Goal: Information Seeking & Learning: Learn about a topic

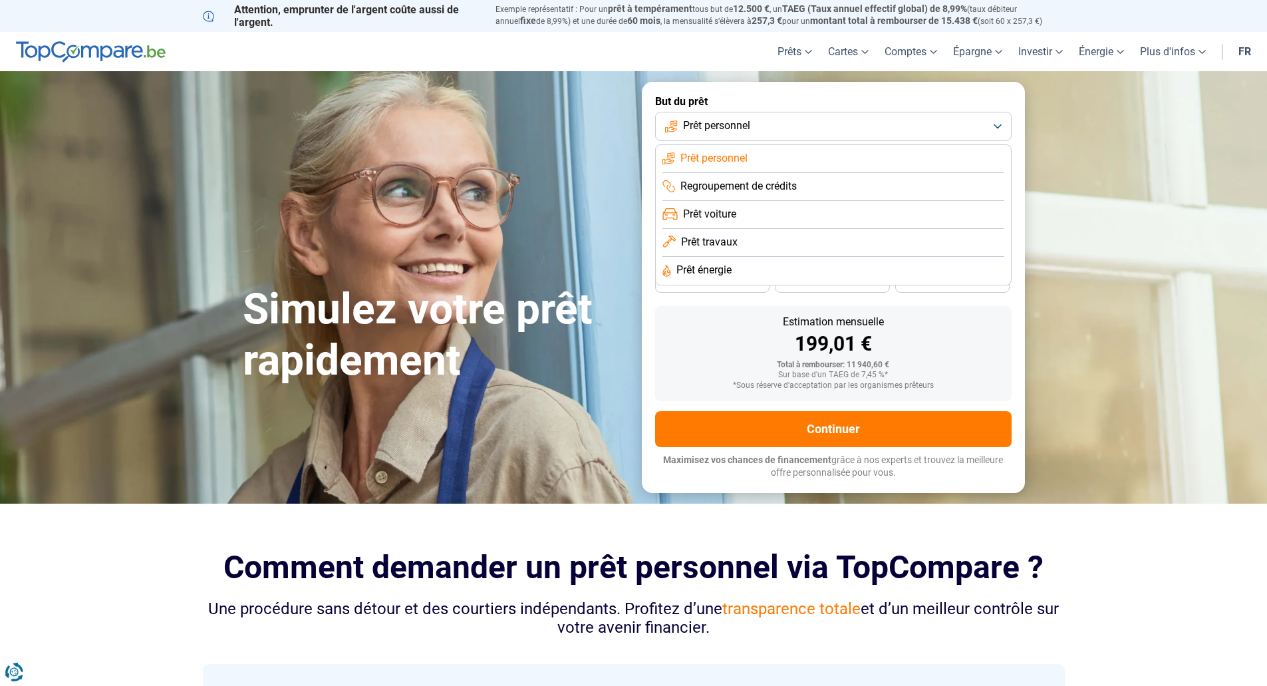
click at [997, 323] on div "Estimation mensuelle" at bounding box center [833, 321] width 335 height 11
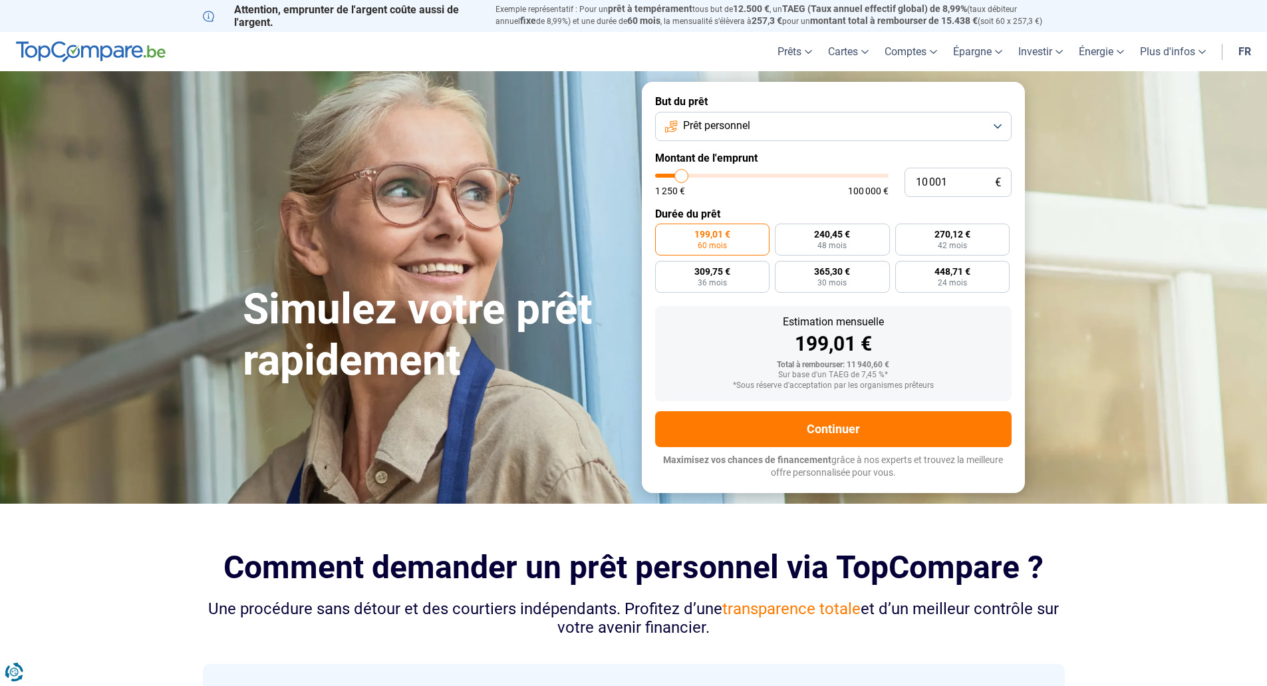
type input "8 250"
type input "8250"
type input "10 500"
type input "10500"
type input "14 000"
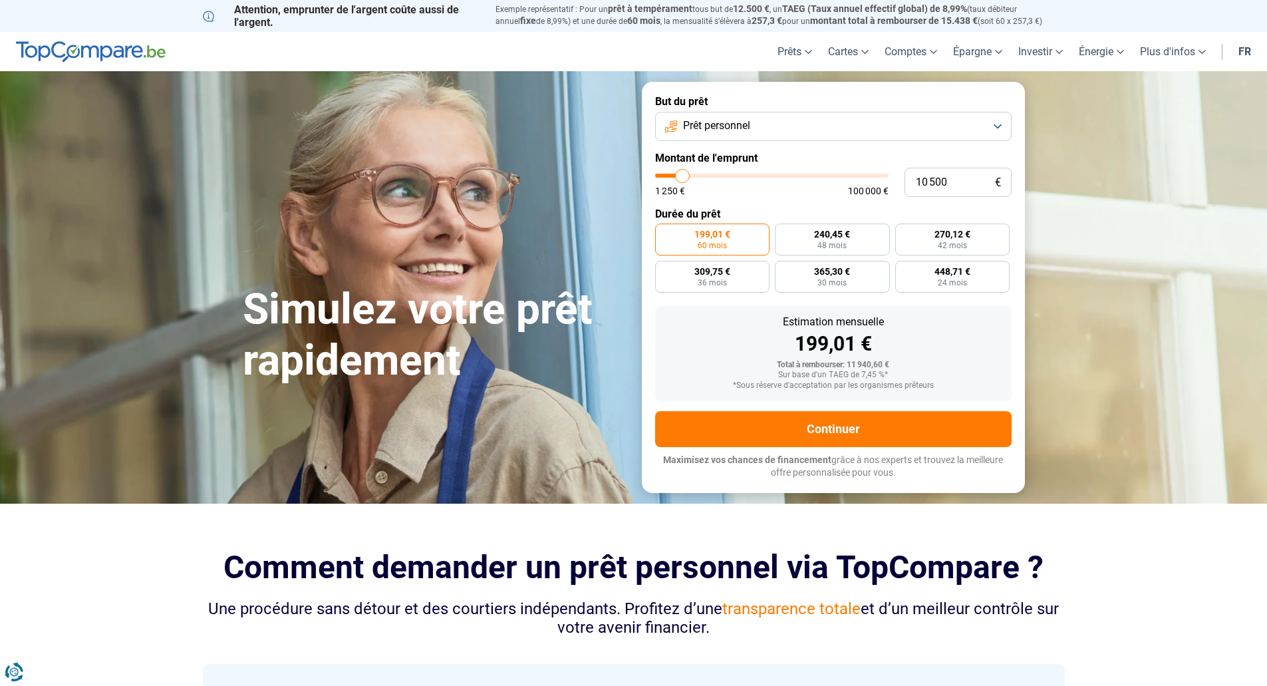
type input "14000"
type input "15 000"
type input "15000"
type input "16 000"
type input "16000"
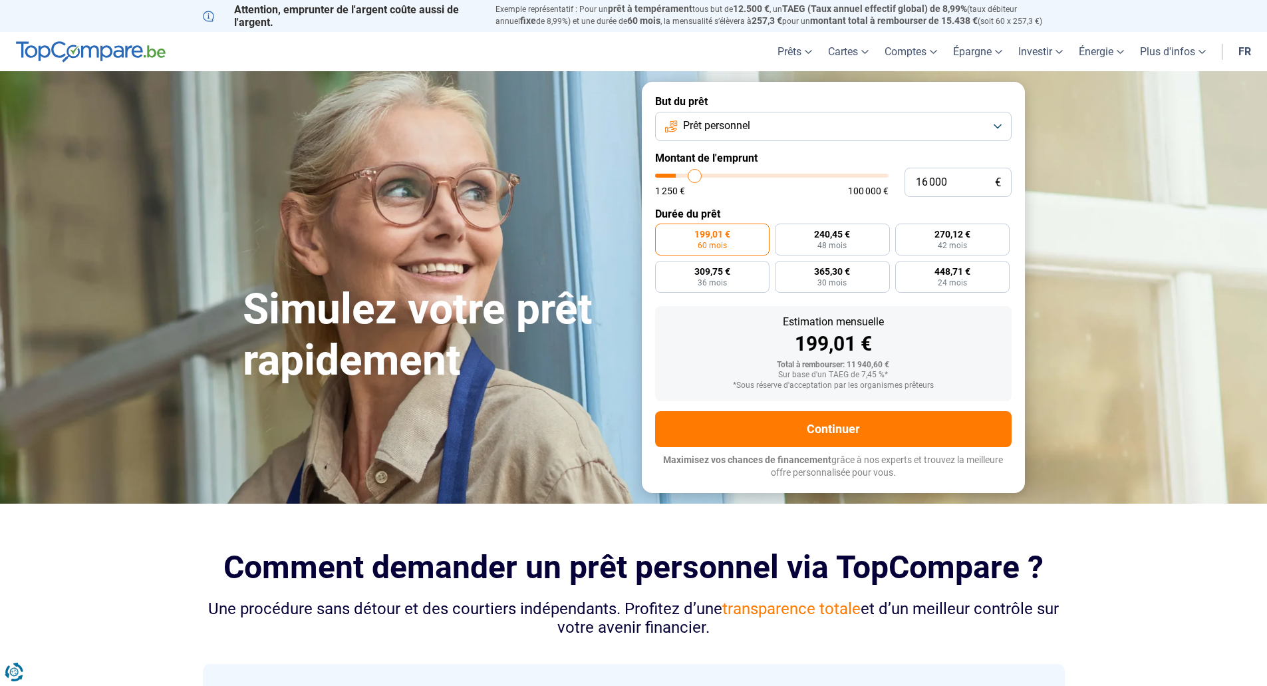
type input "16 250"
type input "16250"
type input "16 500"
type input "16500"
type input "17 000"
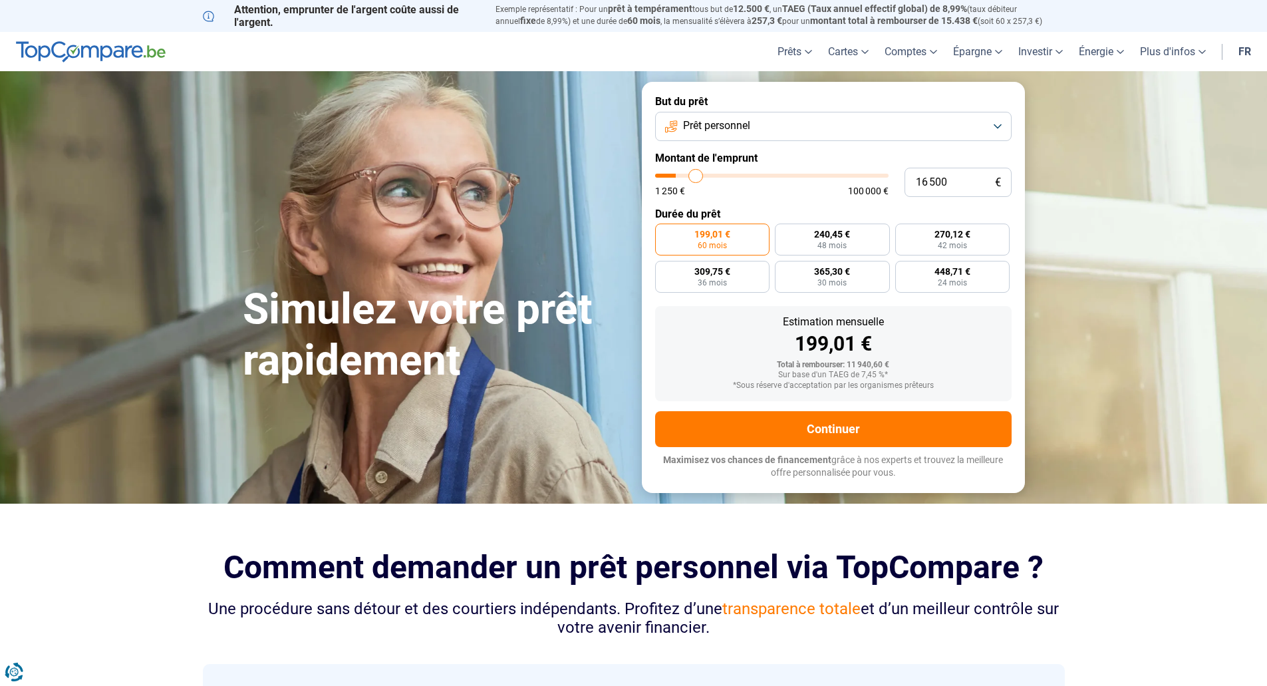
type input "17000"
type input "17 250"
type input "17250"
type input "18 750"
type input "18750"
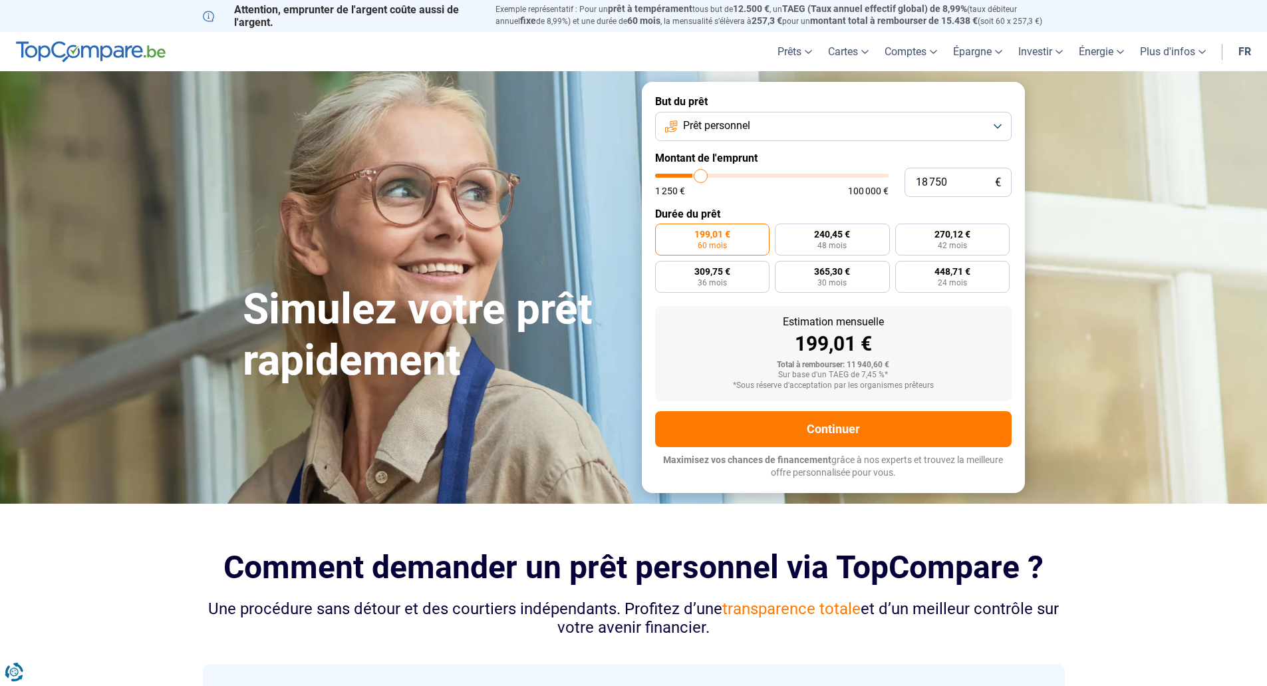
type input "20 250"
type input "20250"
type input "21 500"
type input "21500"
type input "22 750"
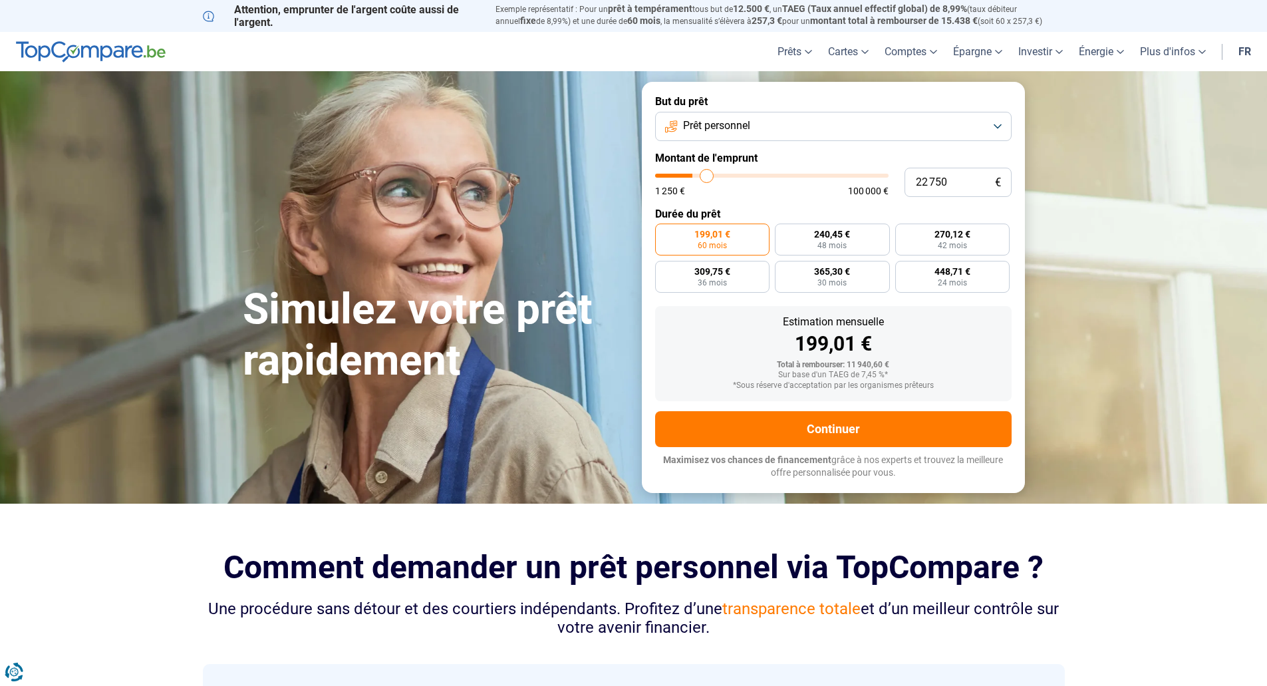
type input "22750"
type input "23 000"
type input "23000"
type input "23 250"
type input "23250"
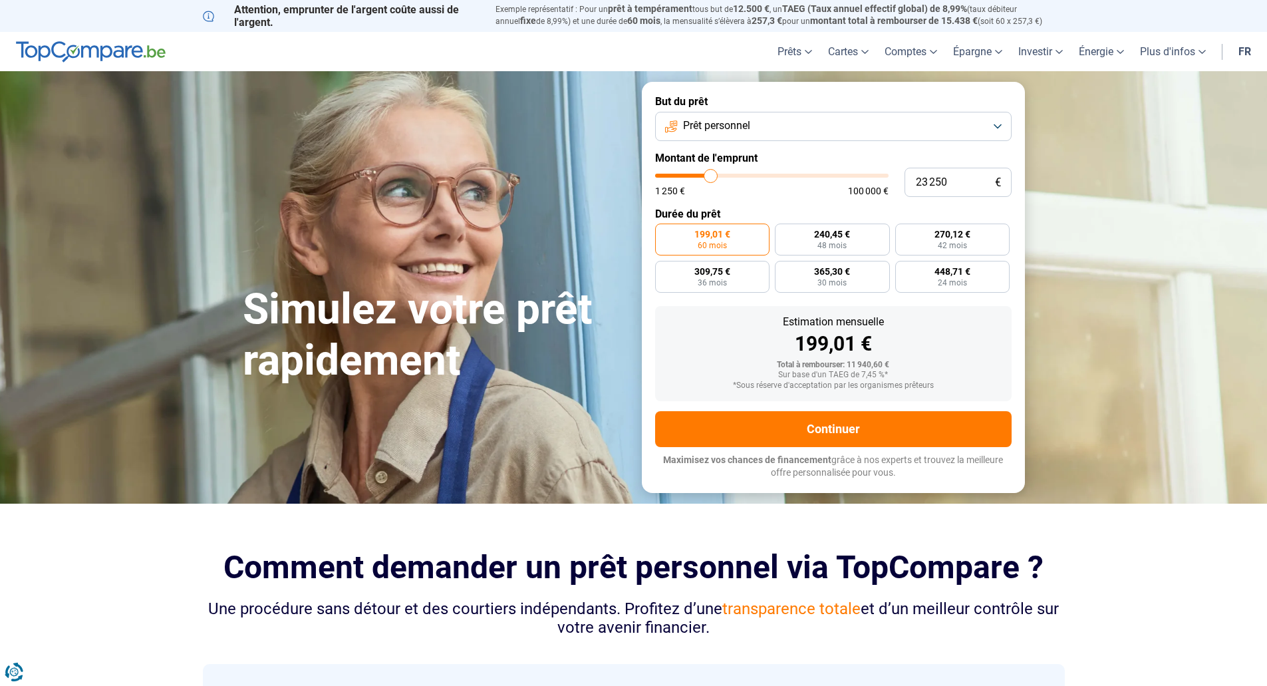
type input "23 500"
type input "23500"
type input "23 750"
type input "23750"
type input "24 250"
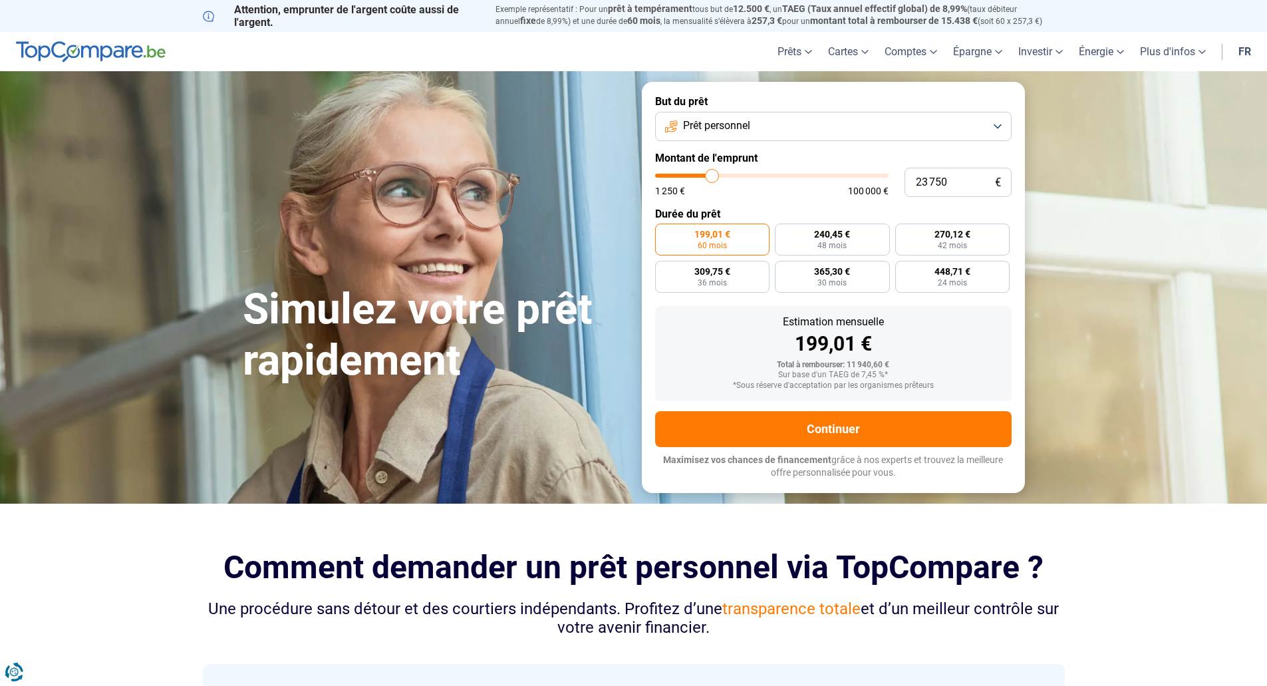
type input "24250"
type input "24 500"
type input "24500"
type input "24 750"
type input "24750"
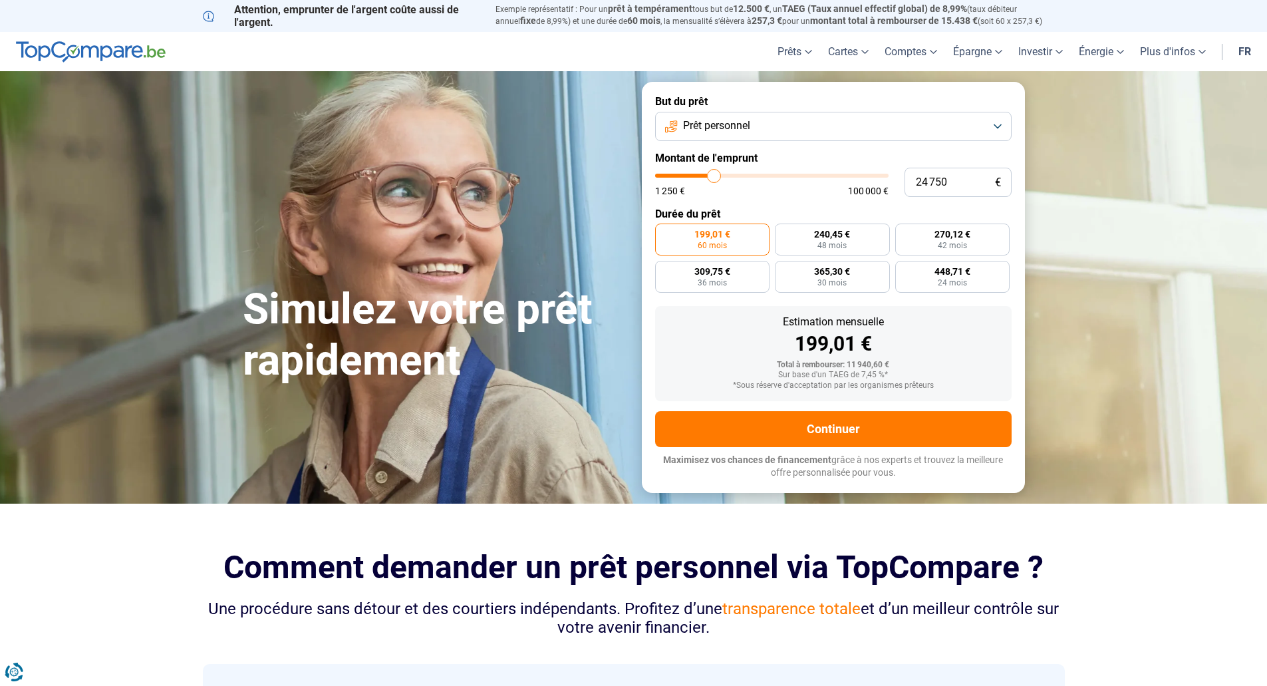
type input "25 000"
type input "25000"
type input "25 250"
type input "25250"
type input "26 000"
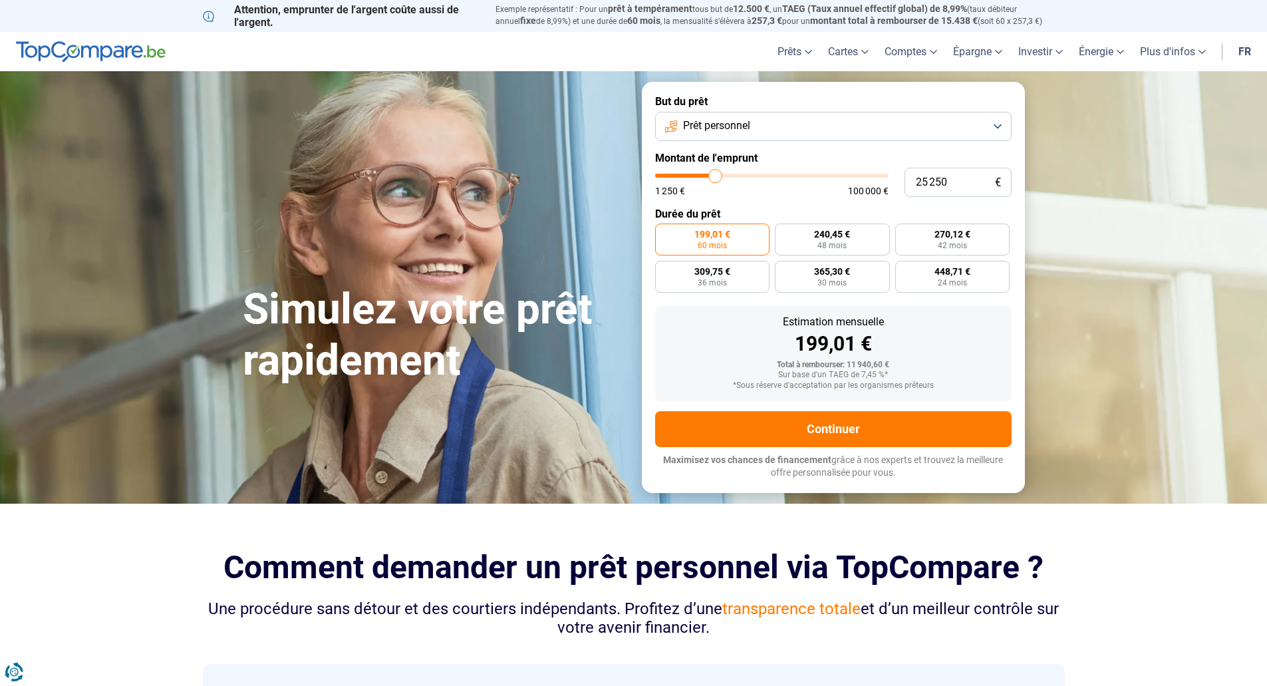
type input "26000"
type input "26 250"
type input "26250"
type input "26 500"
type input "26500"
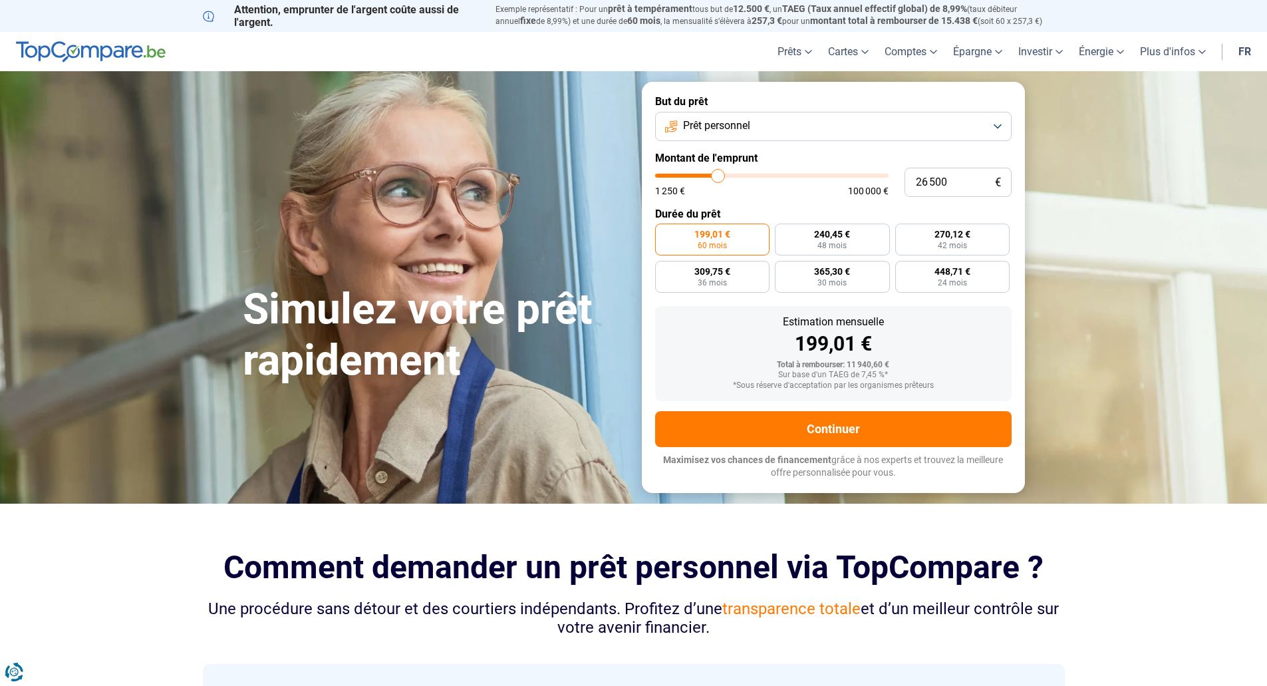
type input "26 750"
type input "26750"
type input "27 250"
type input "27250"
type input "27 500"
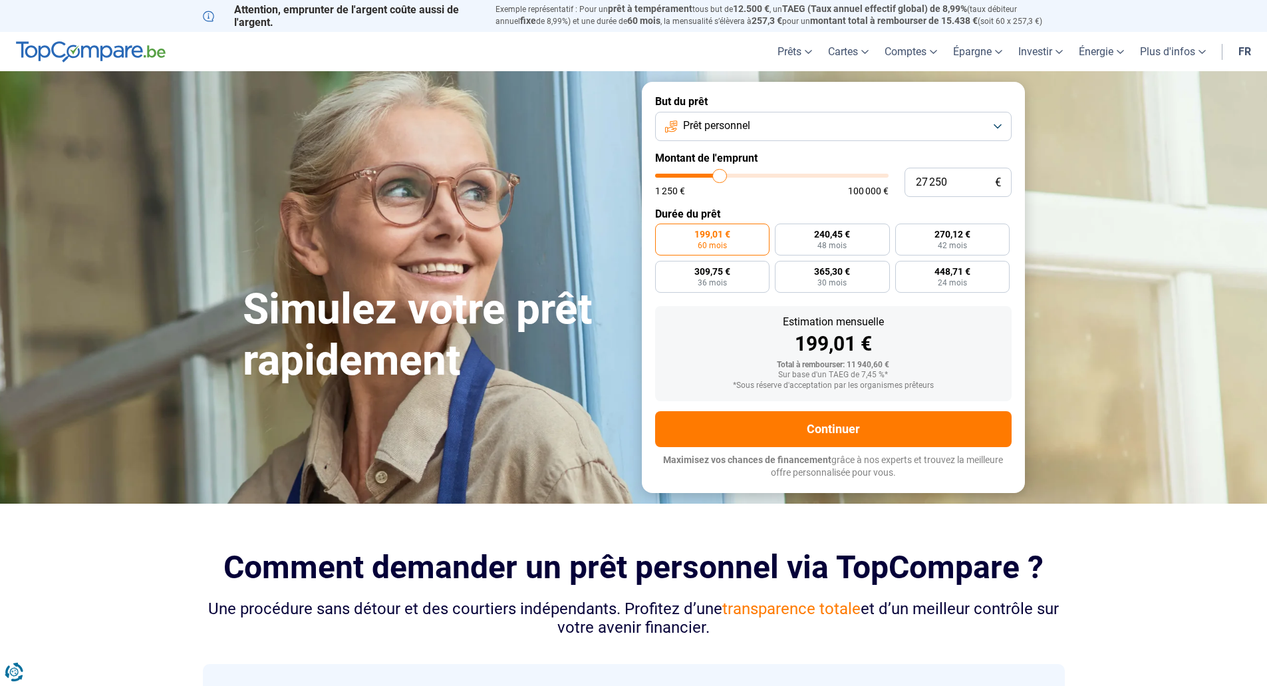
type input "27500"
type input "27 750"
type input "27750"
type input "27 250"
type input "27250"
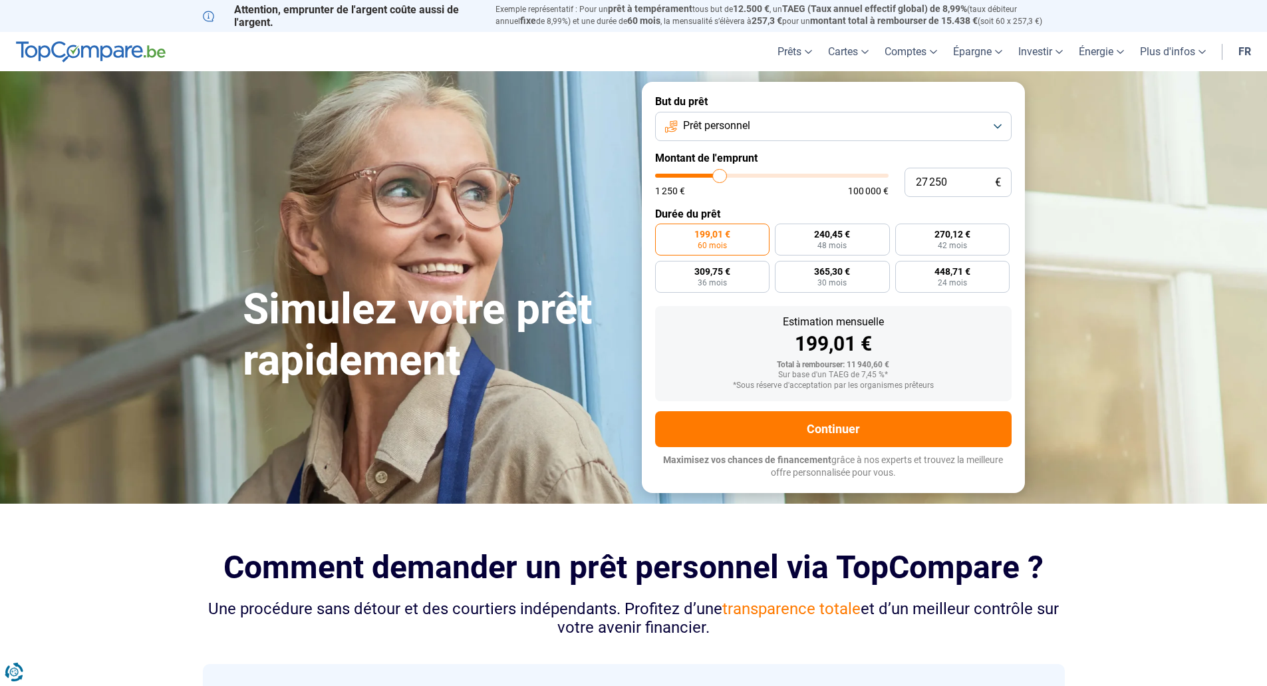
type input "24 500"
type input "24500"
type input "22 250"
type input "22250"
type input "21 250"
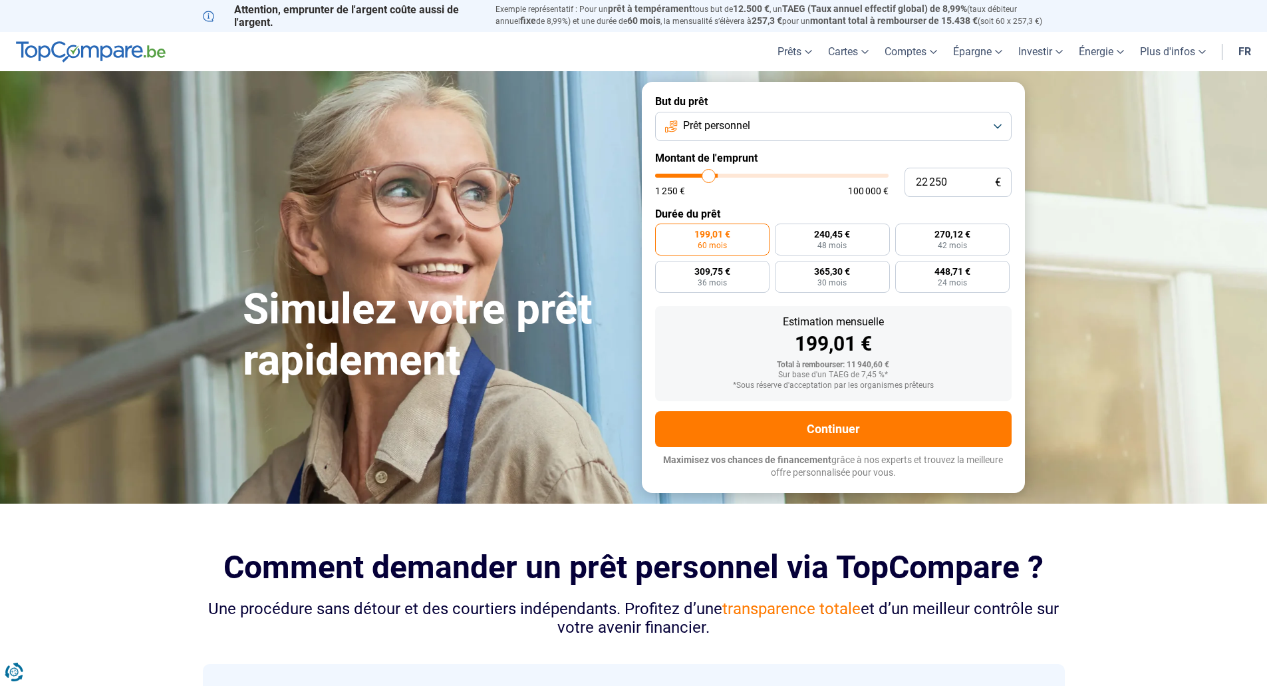
type input "21250"
type input "20 750"
type input "20750"
type input "20 500"
type input "20500"
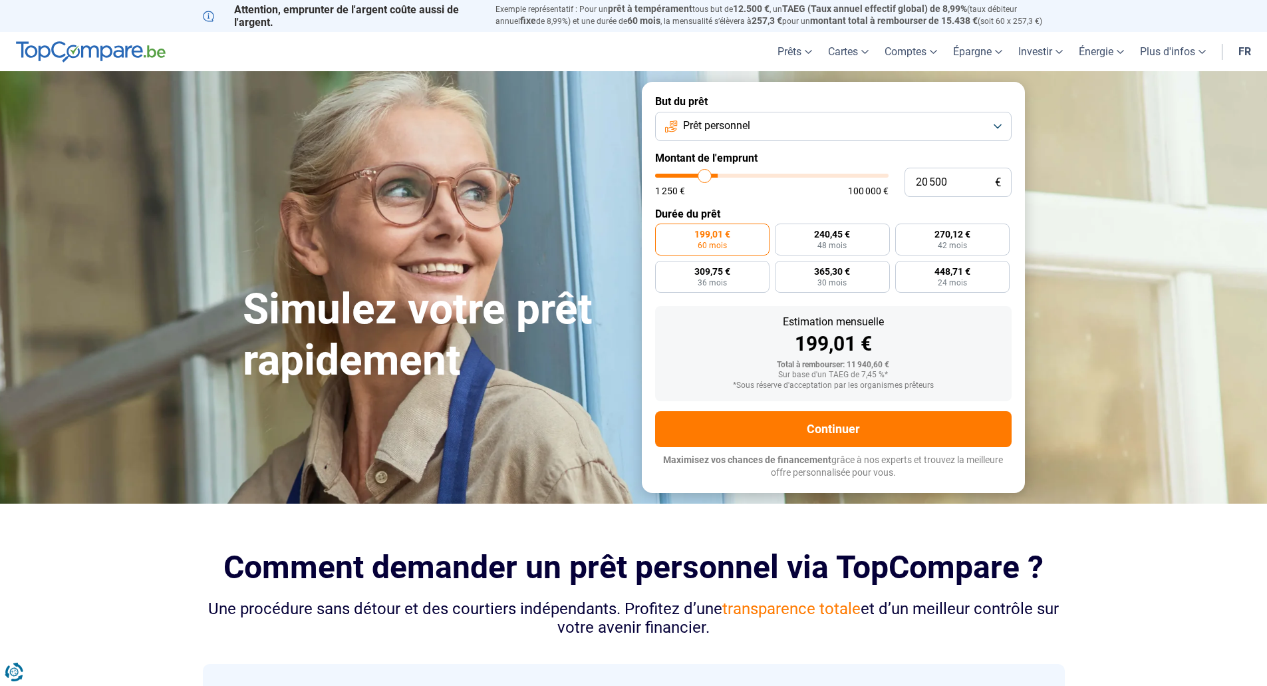
type input "20 250"
type input "20250"
type input "20 000"
type input "20000"
type input "19 750"
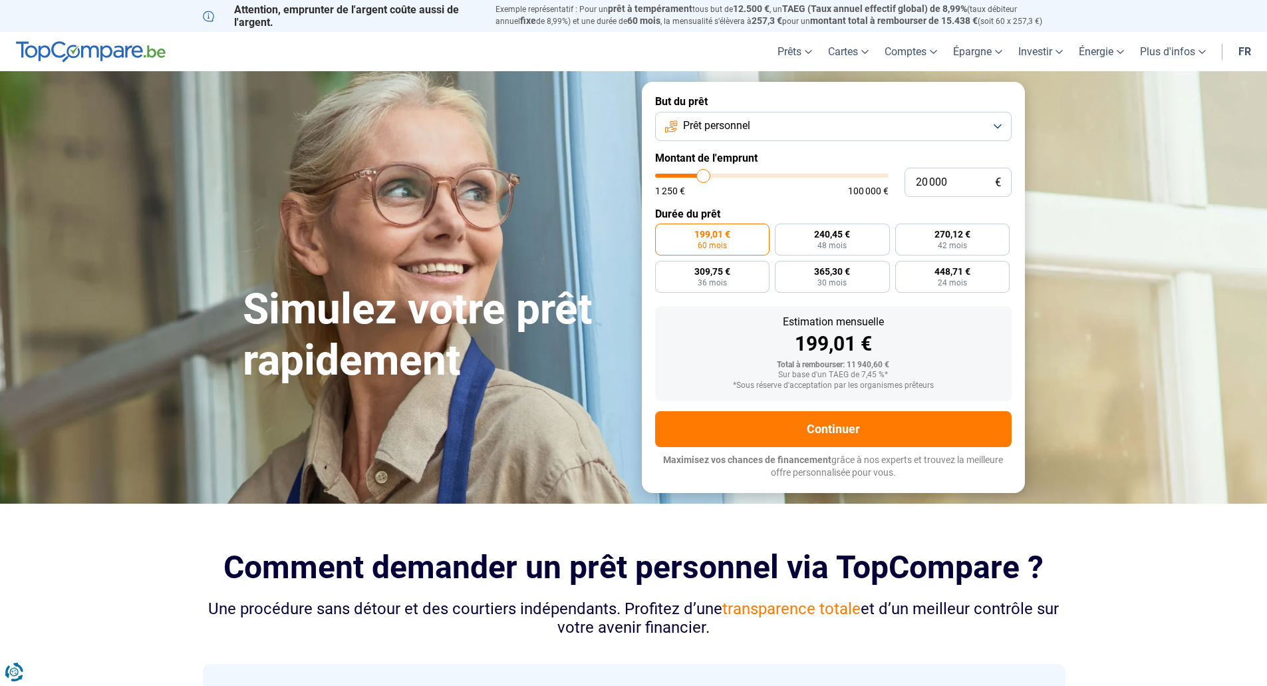
type input "19750"
type input "18 500"
type input "18500"
type input "18 000"
type input "18000"
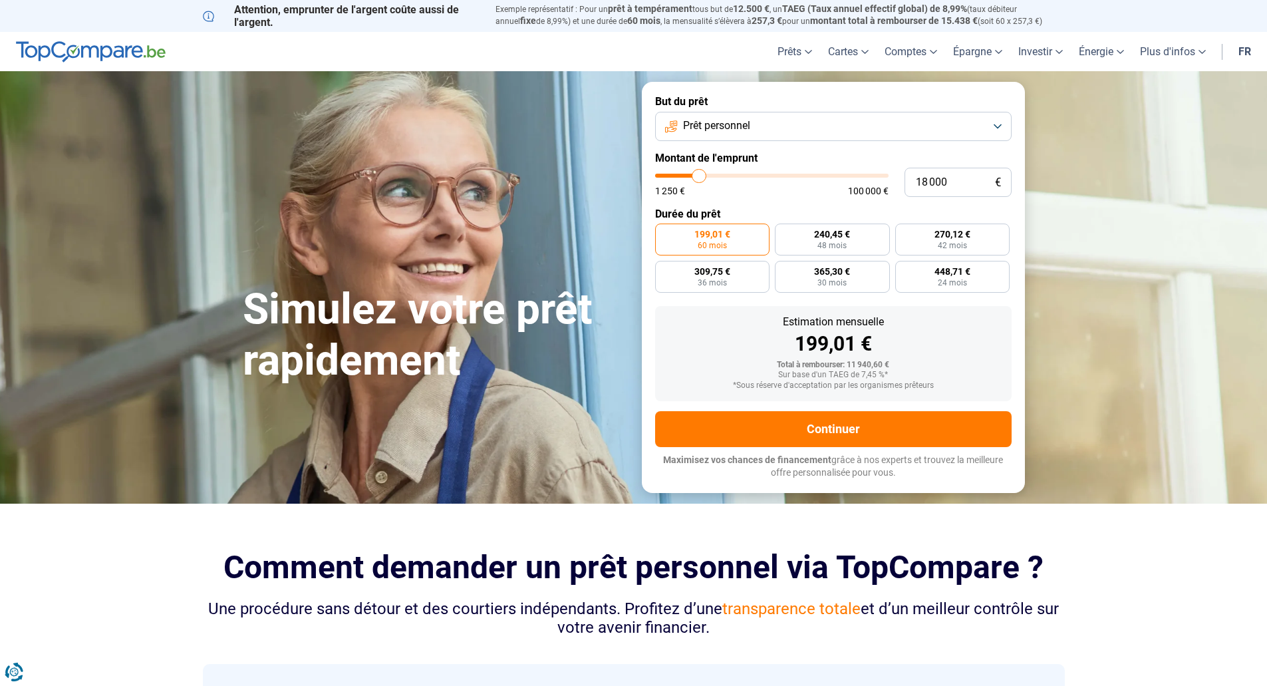
type input "17 750"
type input "17750"
type input "17 250"
type input "17250"
type input "16 250"
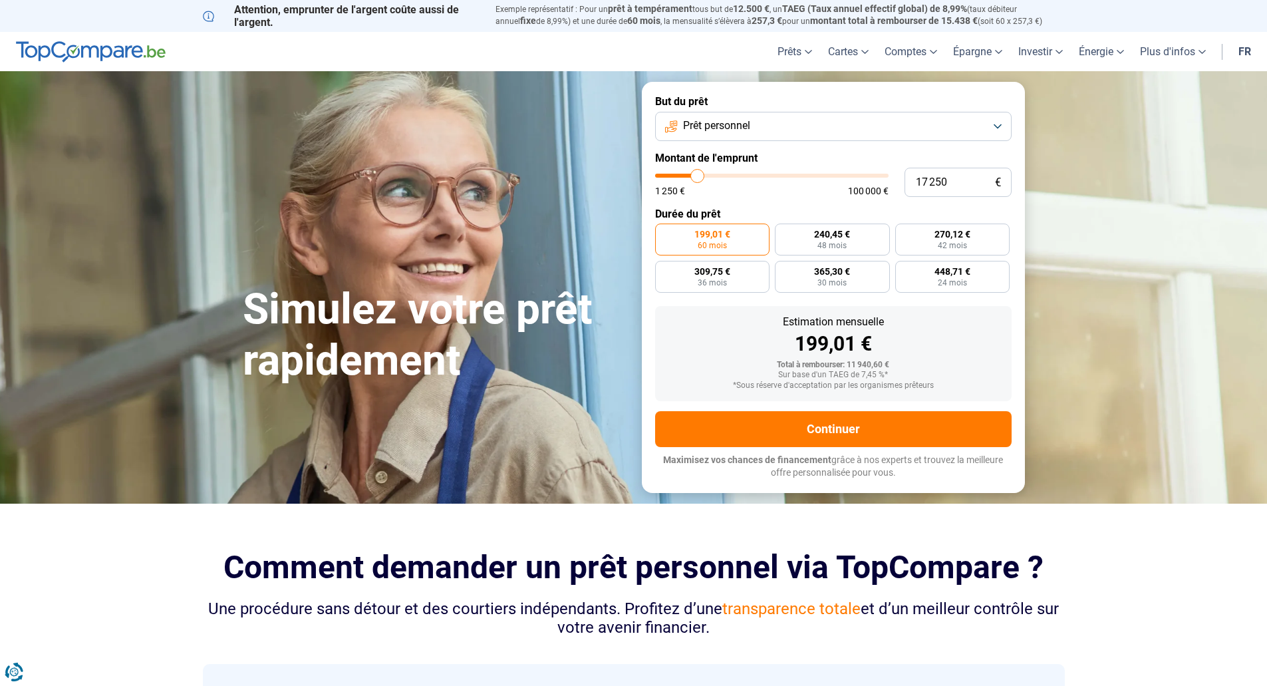
type input "16250"
type input "15 500"
type input "15500"
type input "14 250"
type input "14250"
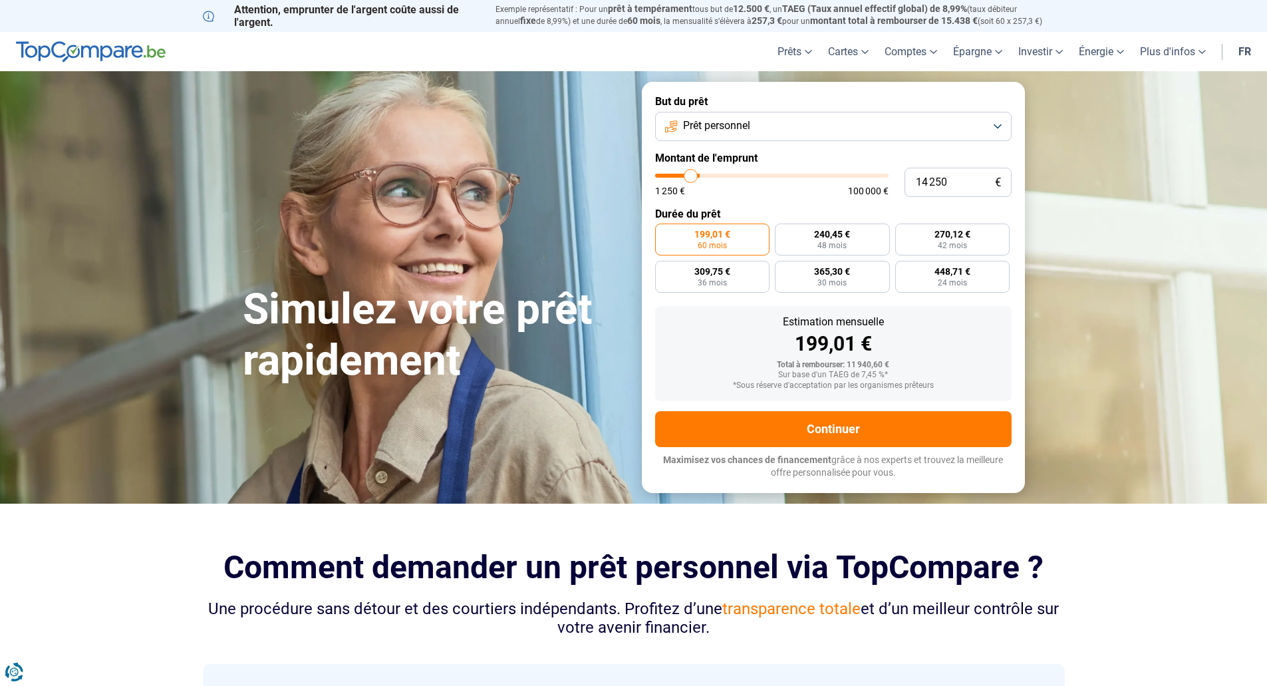
type input "12 500"
type input "12500"
type input "11 750"
type input "11750"
type input "11 500"
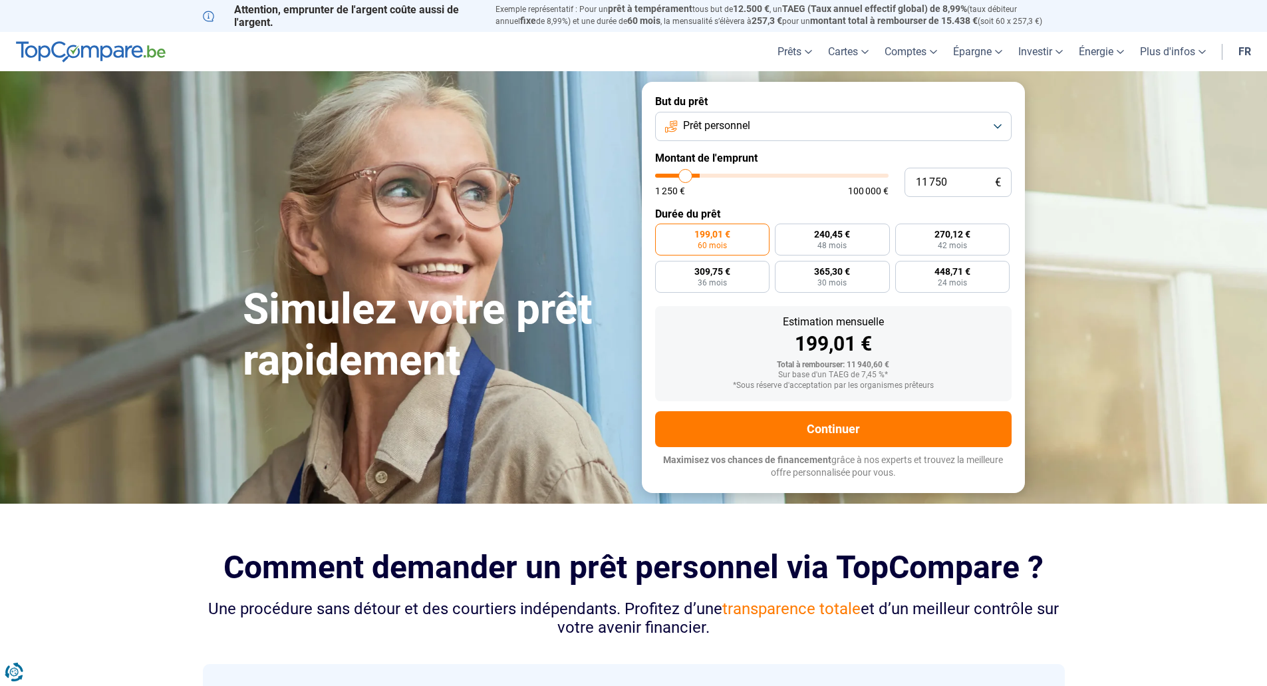
type input "11500"
type input "11 250"
type input "11250"
type input "11 000"
type input "11000"
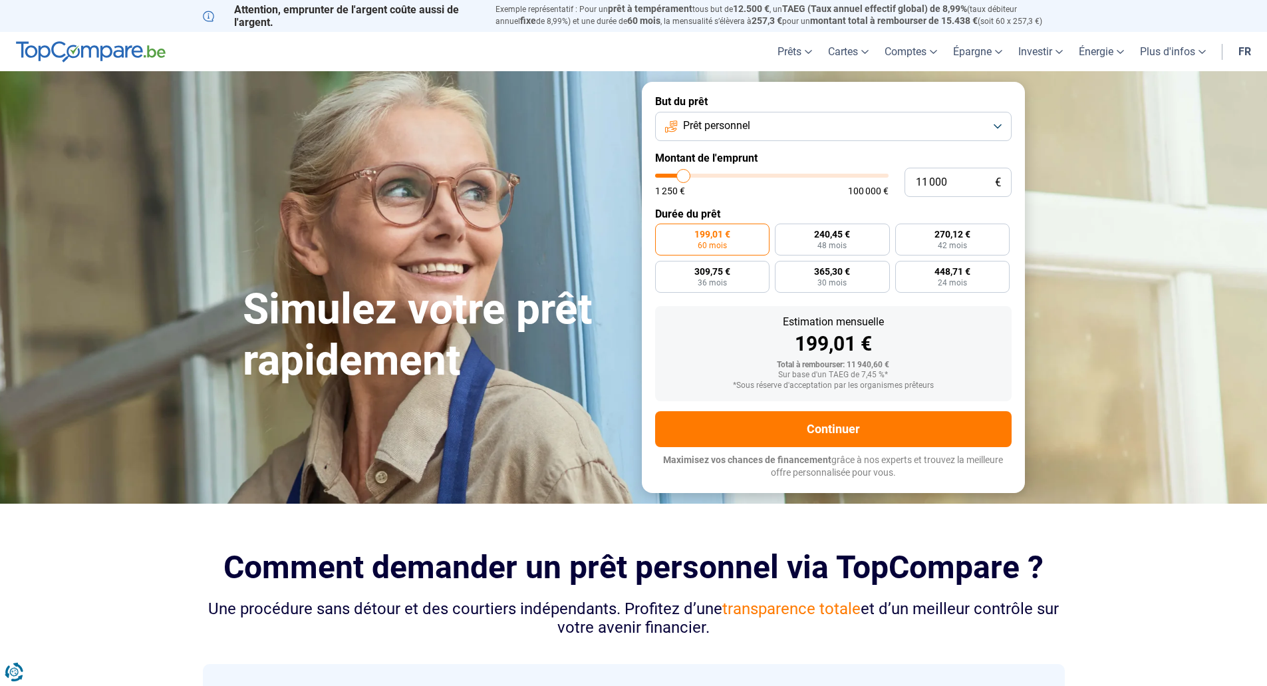
type input "10 500"
type input "10500"
type input "10 000"
type input "10000"
type input "9 750"
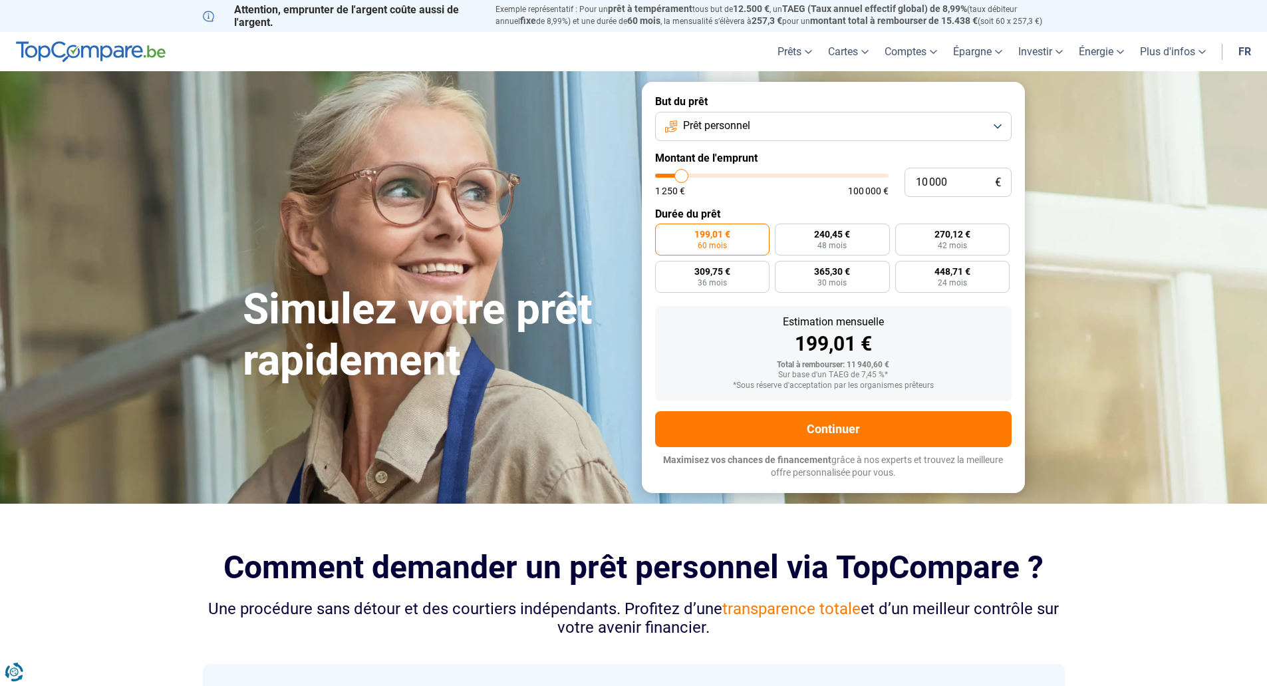
type input "9750"
type input "9 500"
type input "9500"
type input "9 000"
type input "9000"
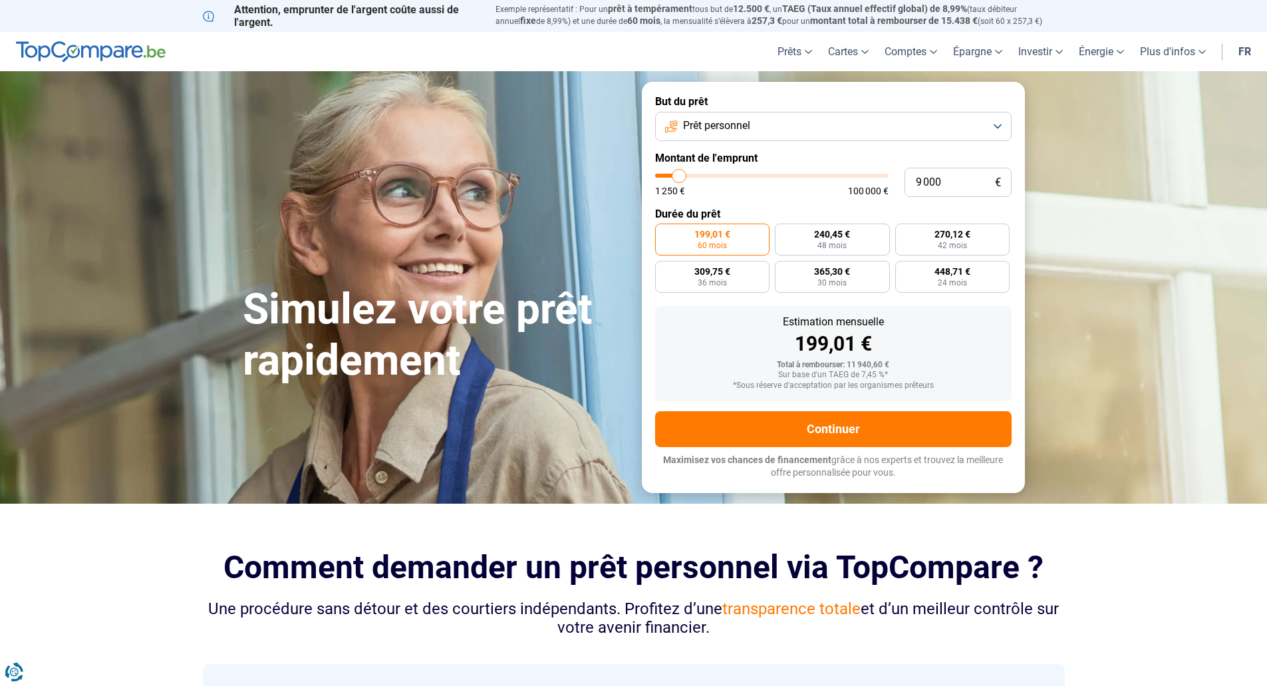
type input "8 750"
type input "8750"
type input "8 500"
type input "8500"
type input "8 000"
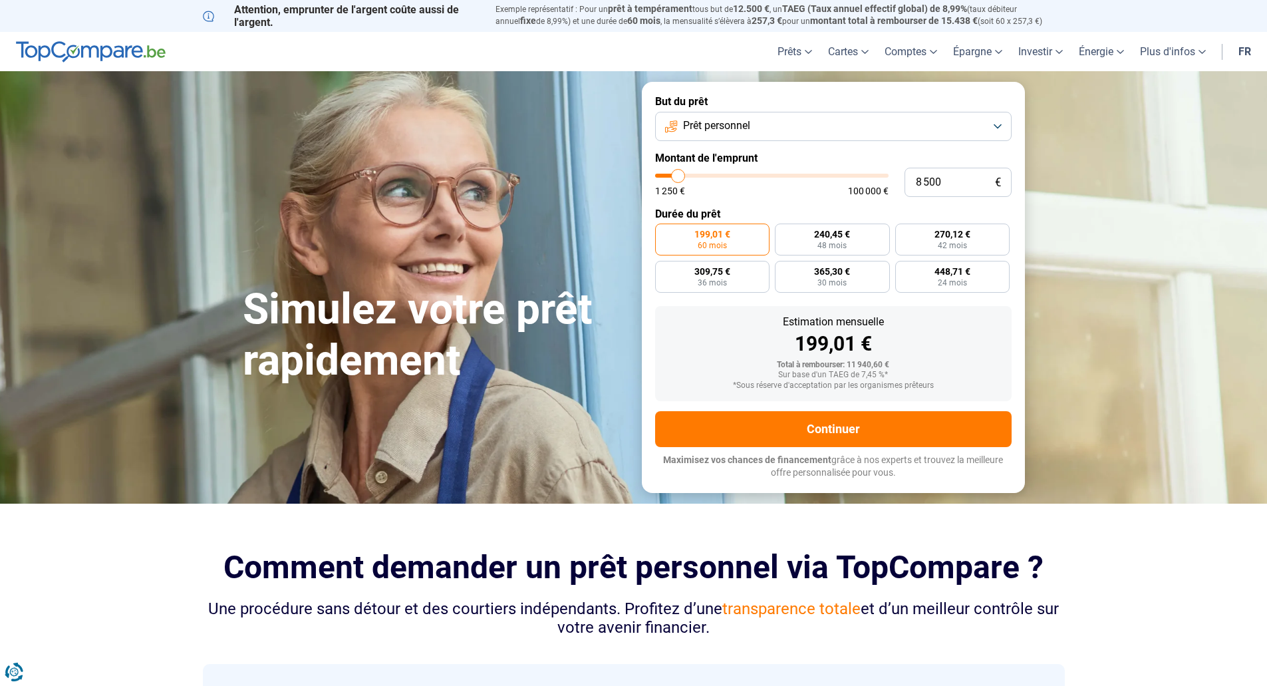
type input "8000"
type input "7 000"
type input "7000"
type input "6 500"
type input "6500"
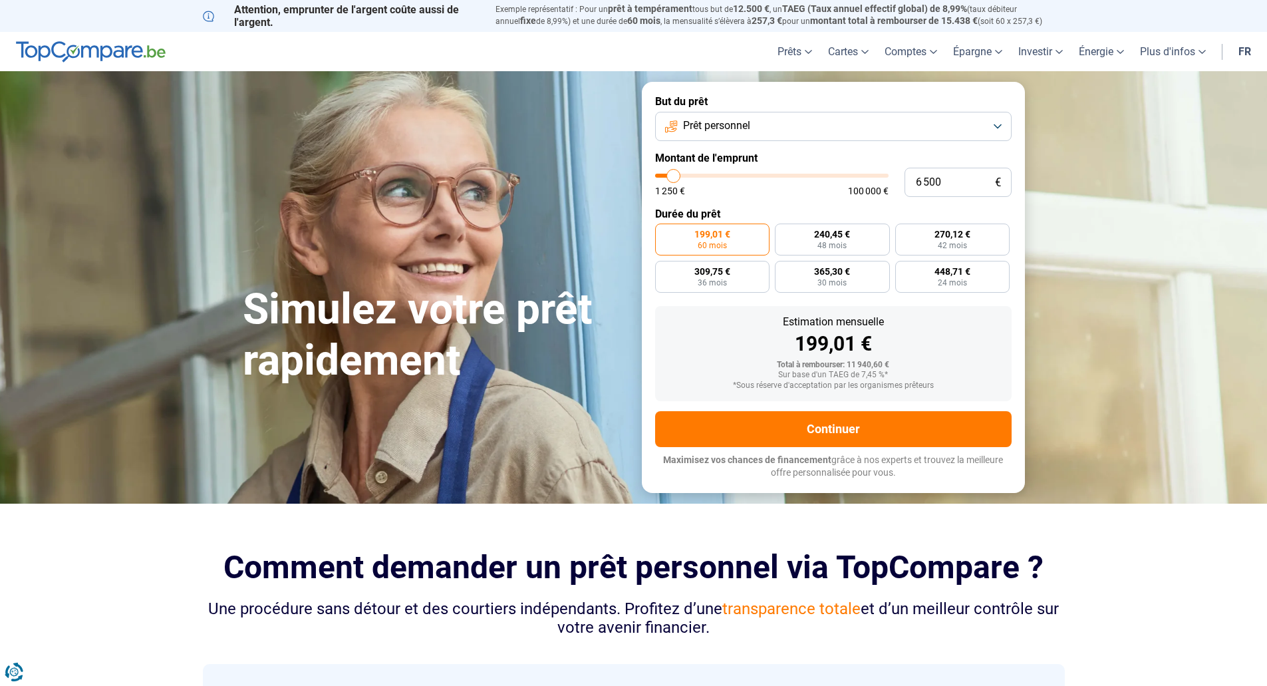
type input "6 000"
type input "6000"
type input "5 750"
type input "5750"
type input "5 500"
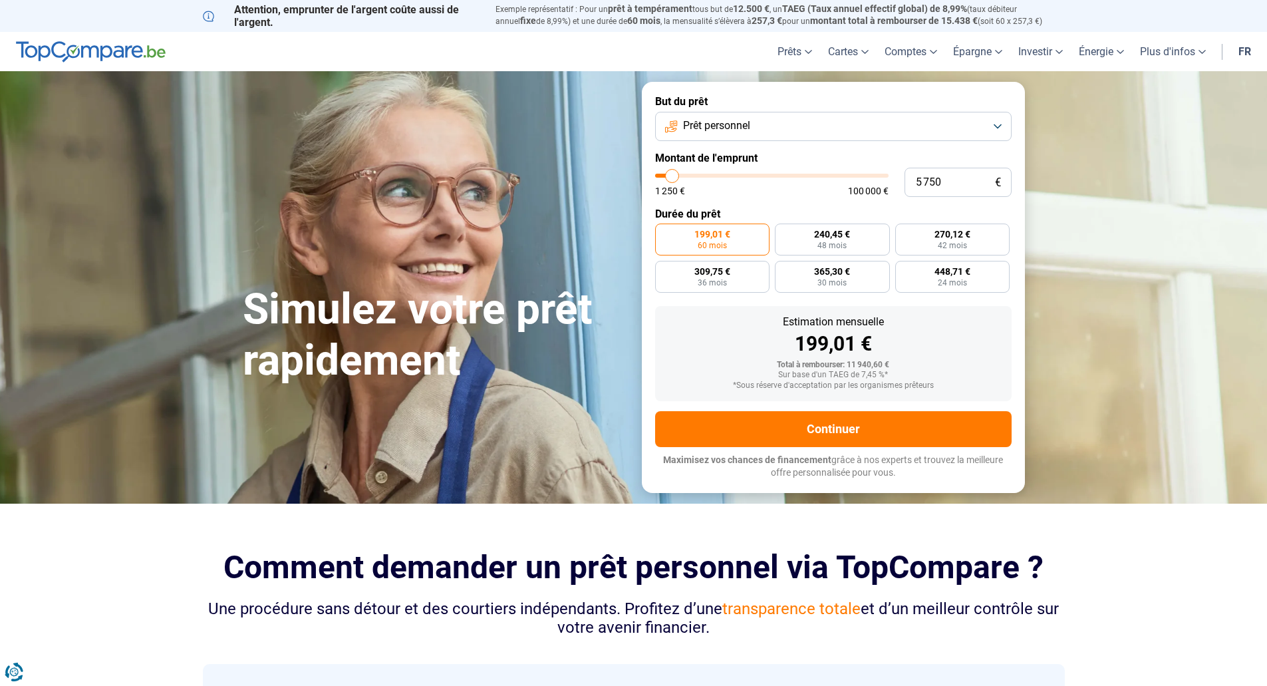
type input "5500"
type input "5 250"
type input "5250"
type input "5 000"
type input "5000"
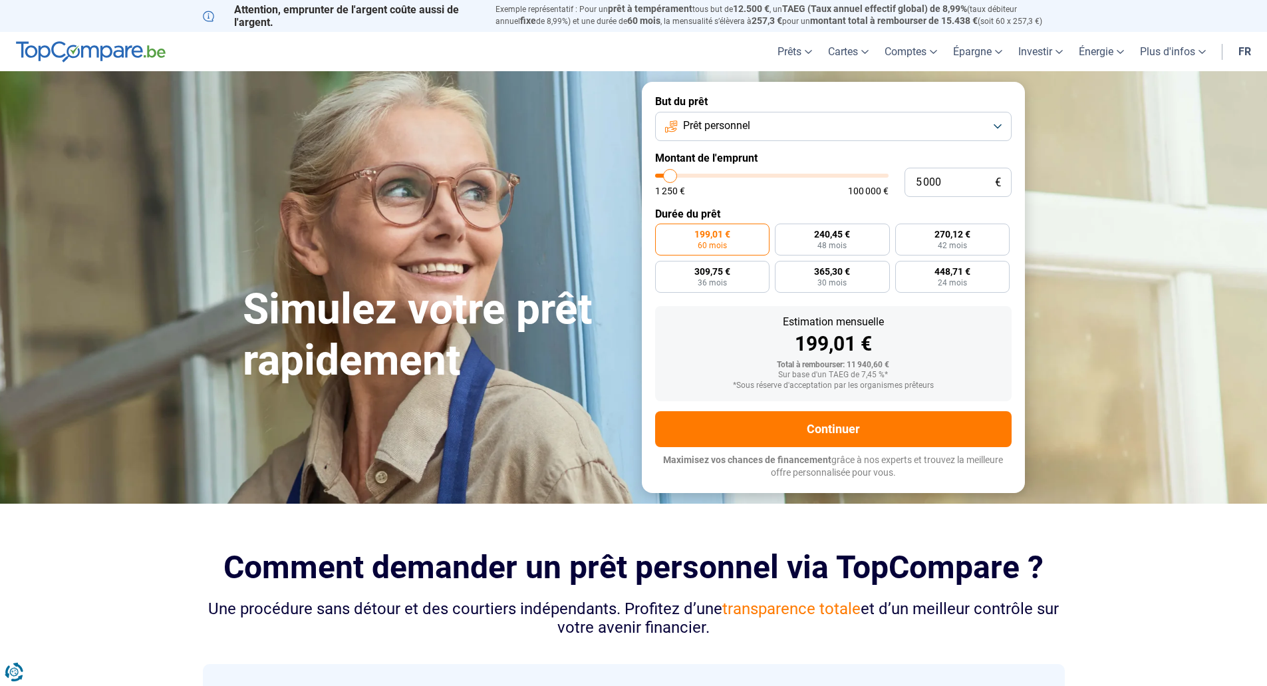
type input "4 500"
type input "4500"
type input "4 000"
type input "4000"
type input "4 250"
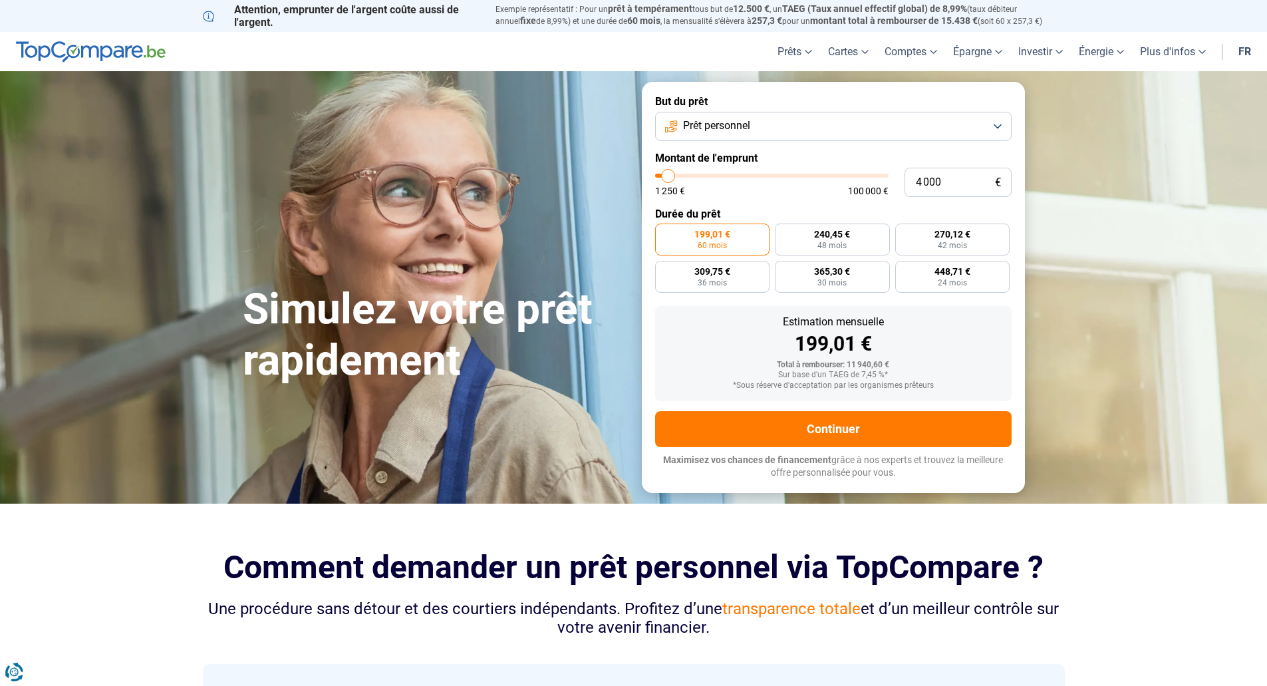
type input "4250"
type input "4 500"
type input "4500"
type input "5 250"
type input "6000"
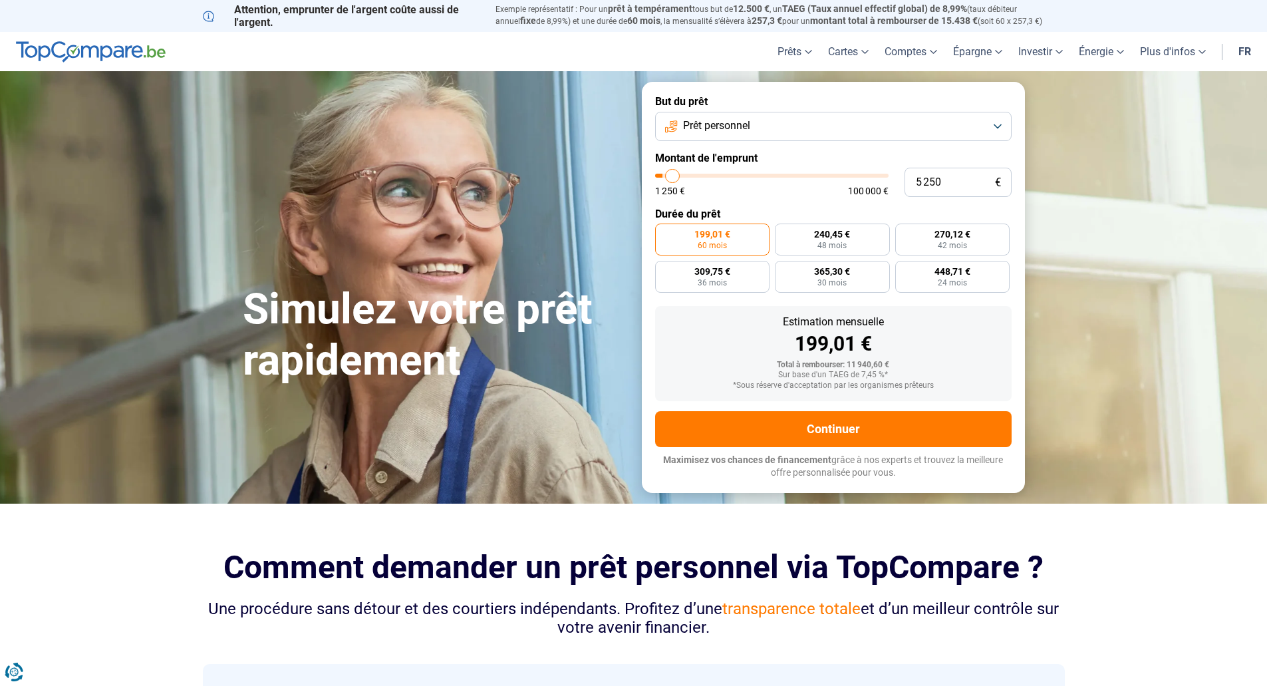
click at [673, 176] on input "range" at bounding box center [771, 176] width 233 height 4
type input "6 000"
radio input "true"
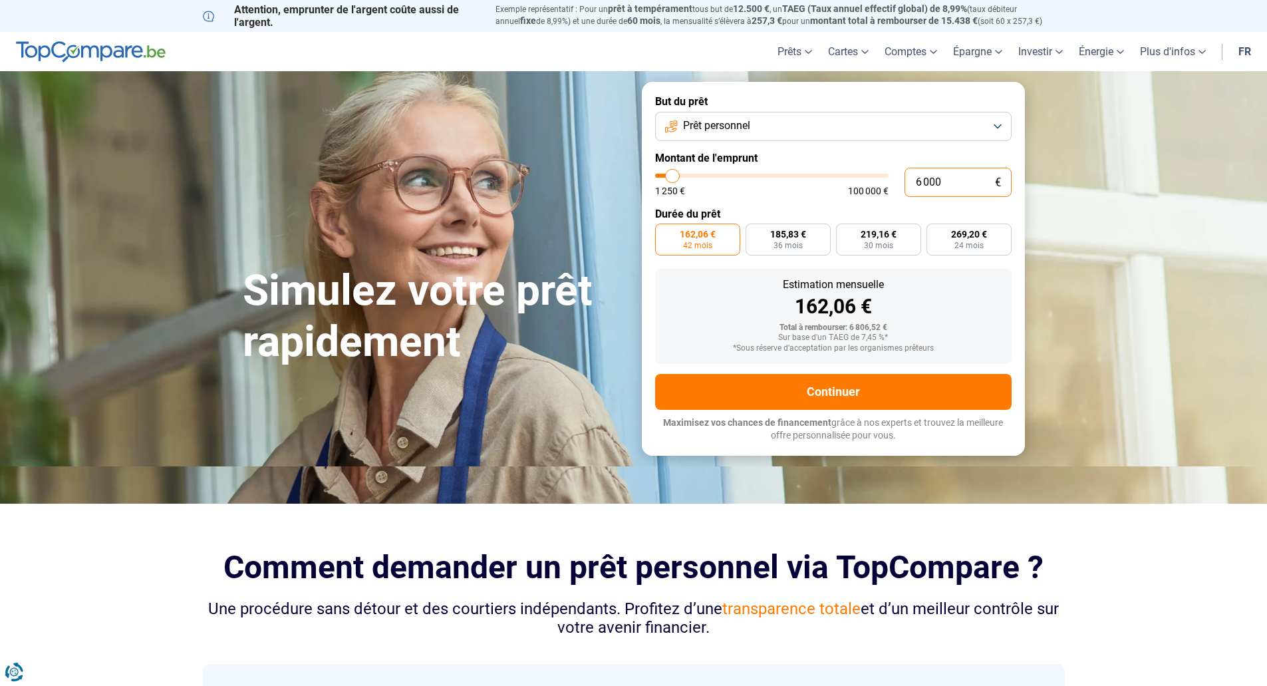
click at [930, 186] on input "6 000" at bounding box center [957, 182] width 107 height 29
type input "3"
type input "1250"
type input "30"
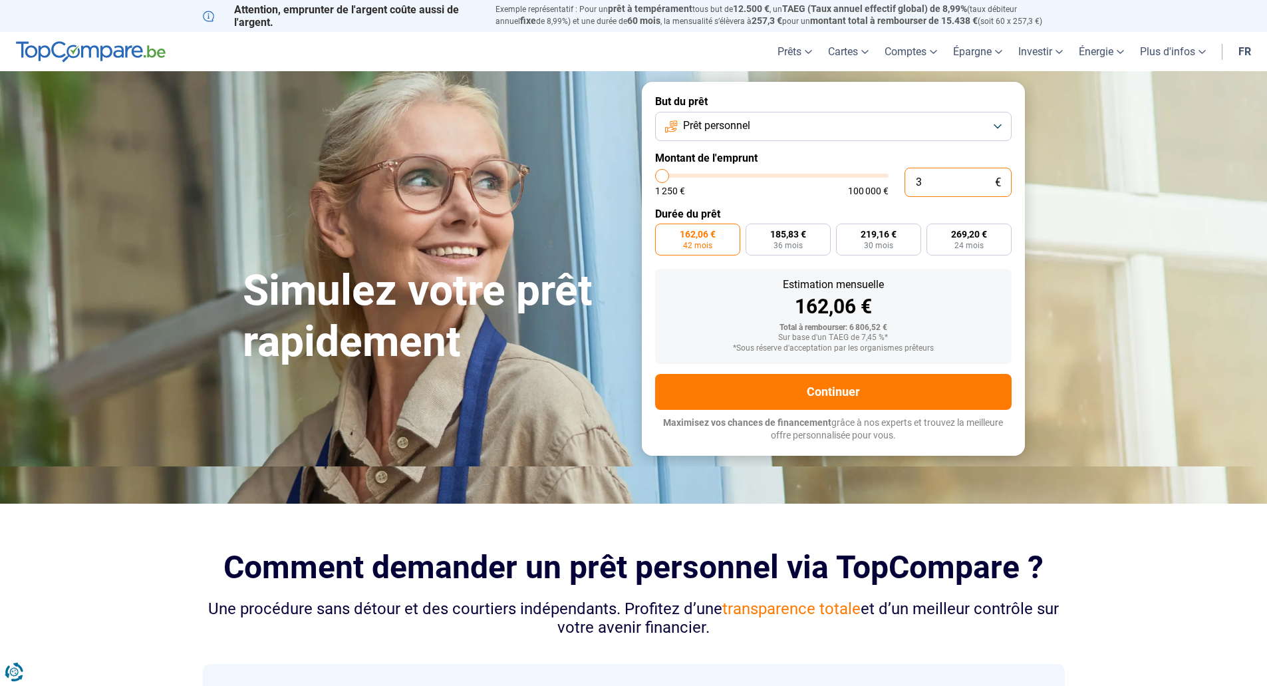
type input "1250"
type input "300"
type input "1250"
type input "3 000"
type input "3000"
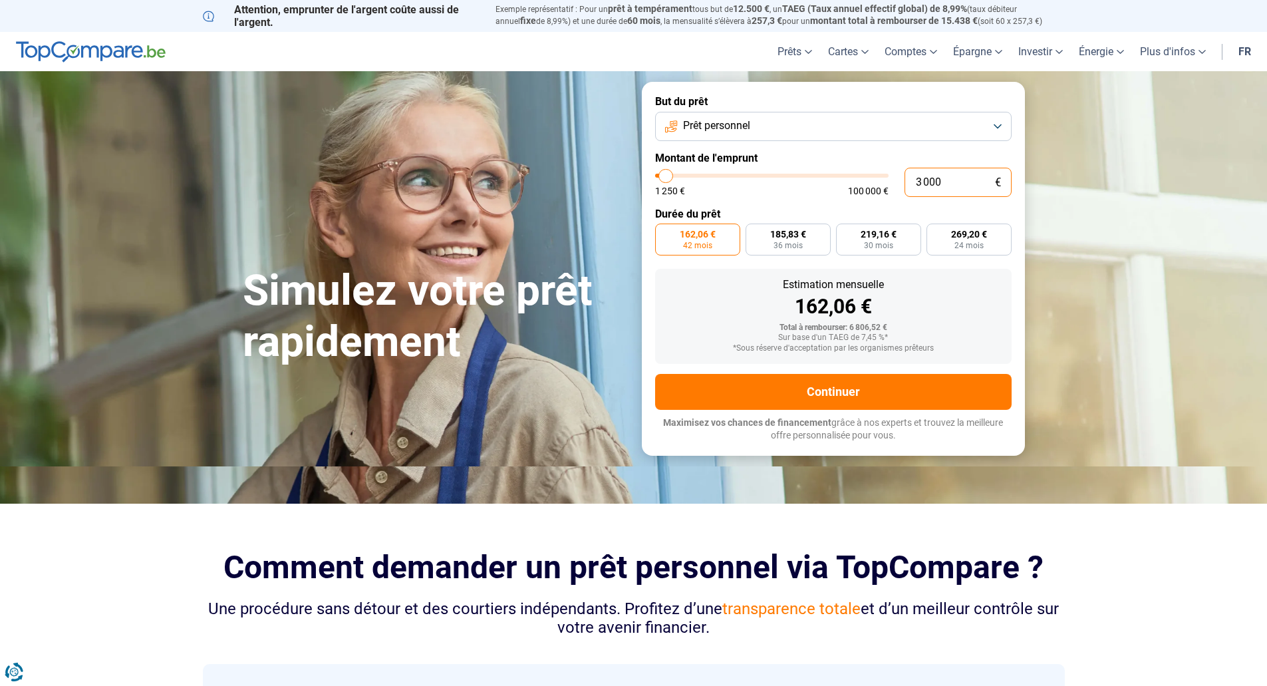
radio input "true"
type input "3 000"
